Goal: Information Seeking & Learning: Learn about a topic

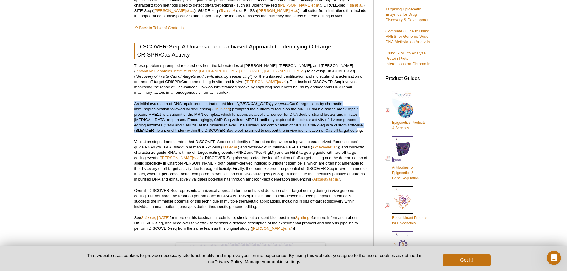
drag, startPoint x: 134, startPoint y: 99, endPoint x: 364, endPoint y: 125, distance: 231.2
click at [364, 125] on p "An initial evaluation of DNA repair proteins that might identify Streptococcus …" at bounding box center [250, 117] width 233 height 32
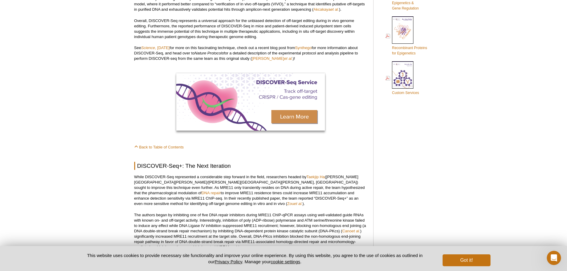
scroll to position [370, 0]
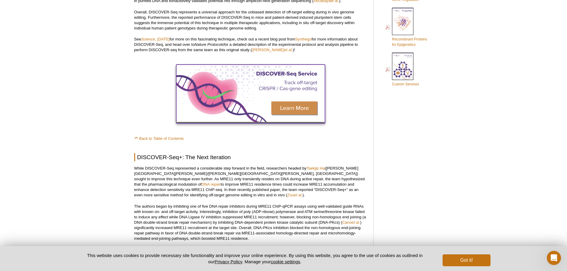
click at [294, 103] on img at bounding box center [250, 93] width 149 height 57
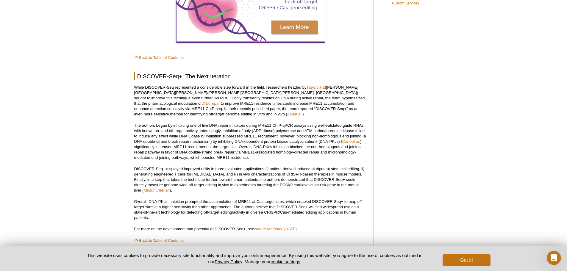
scroll to position [460, 0]
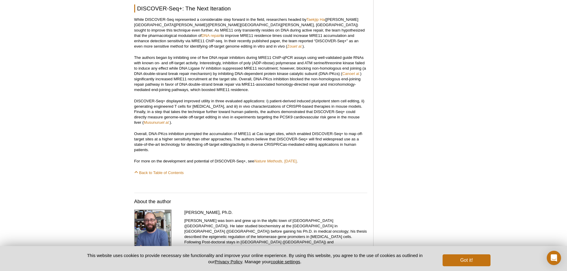
scroll to position [376, 0]
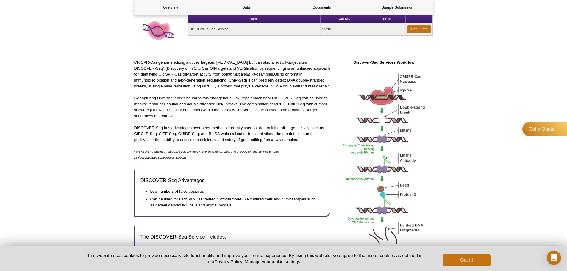
scroll to position [80, 0]
